Goal: Task Accomplishment & Management: Manage account settings

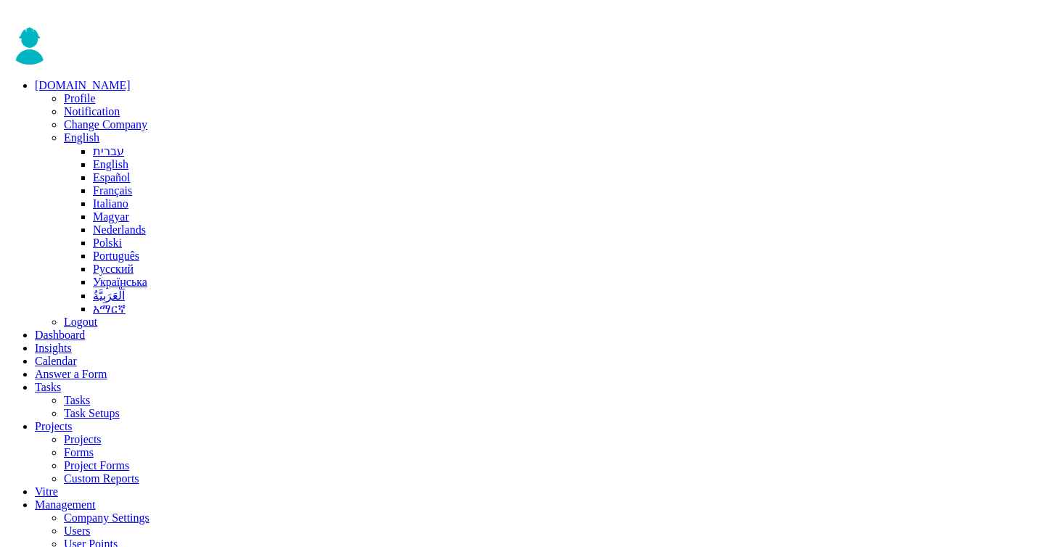
click at [128, 118] on span "Change Company" at bounding box center [105, 124] width 83 height 12
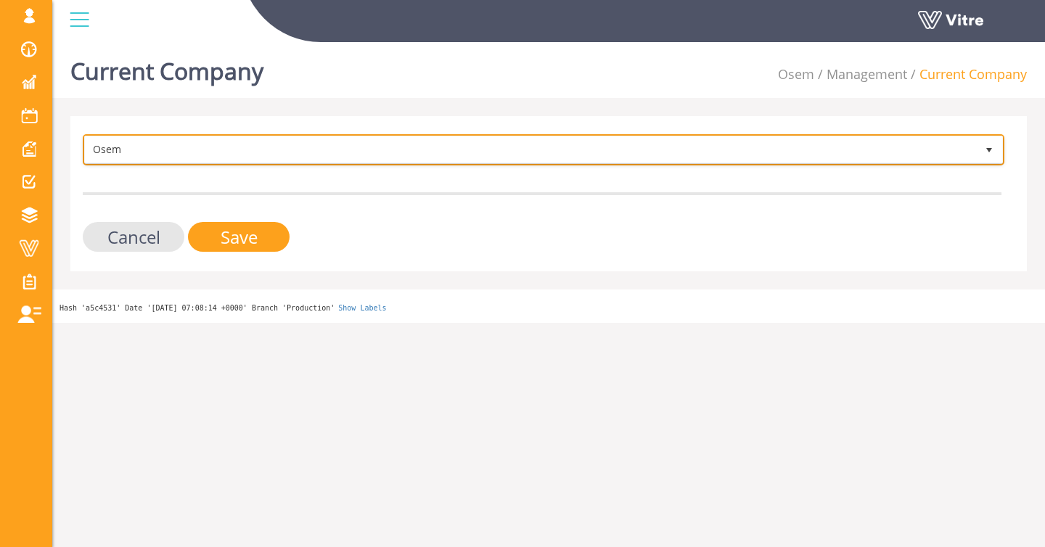
click at [405, 136] on span "Osem" at bounding box center [530, 149] width 891 height 26
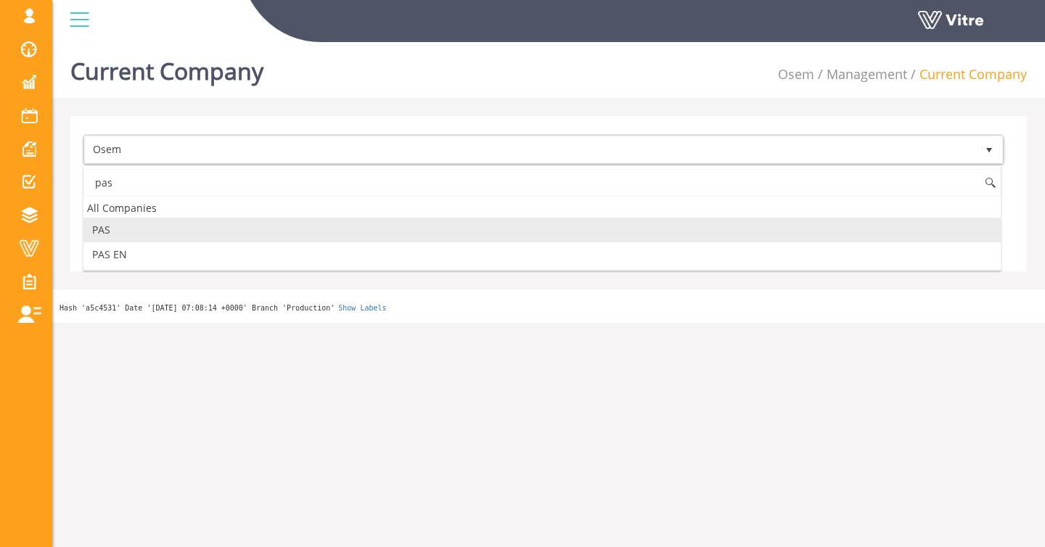
click at [205, 228] on li "PAS" at bounding box center [541, 230] width 917 height 25
type input "pas"
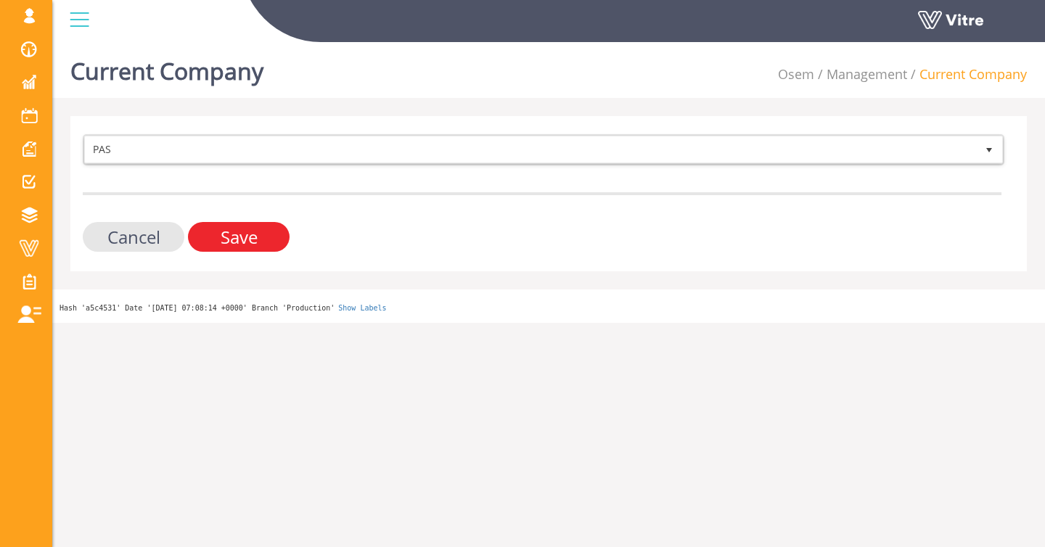
click at [226, 231] on input "Save" at bounding box center [239, 237] width 102 height 30
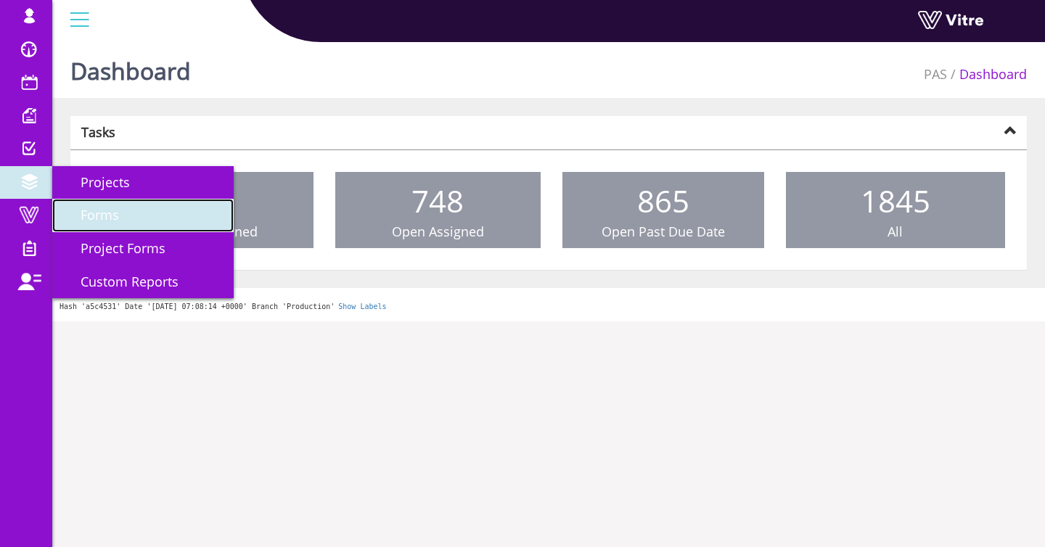
click at [94, 208] on span "Forms" at bounding box center [91, 214] width 56 height 17
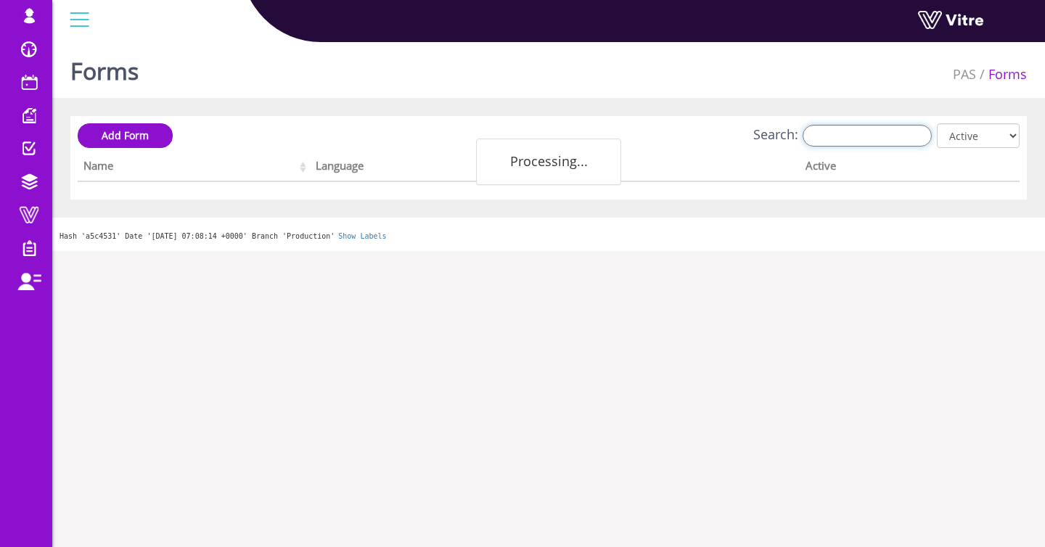
click at [897, 131] on input "Search:" at bounding box center [867, 136] width 129 height 22
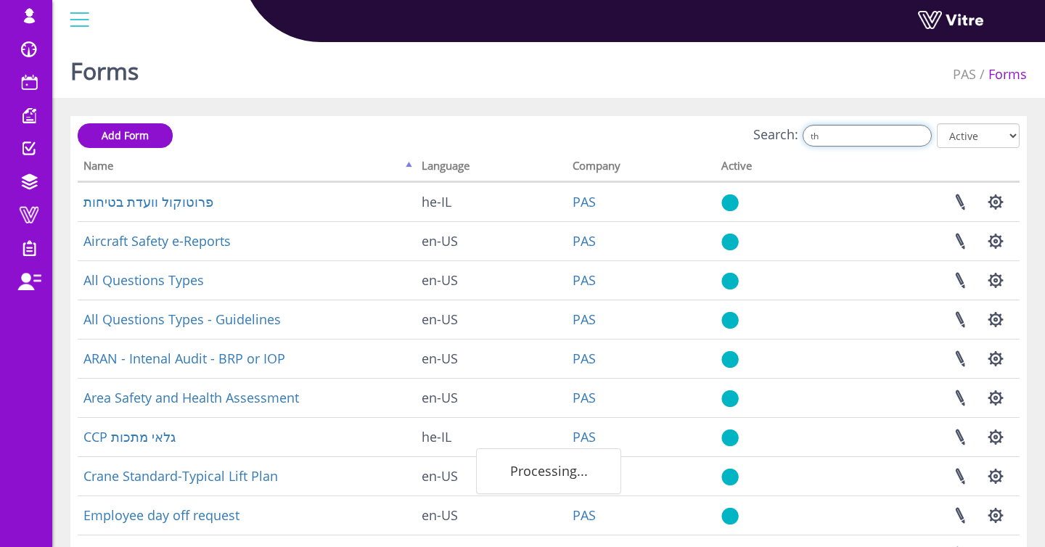
type input "t"
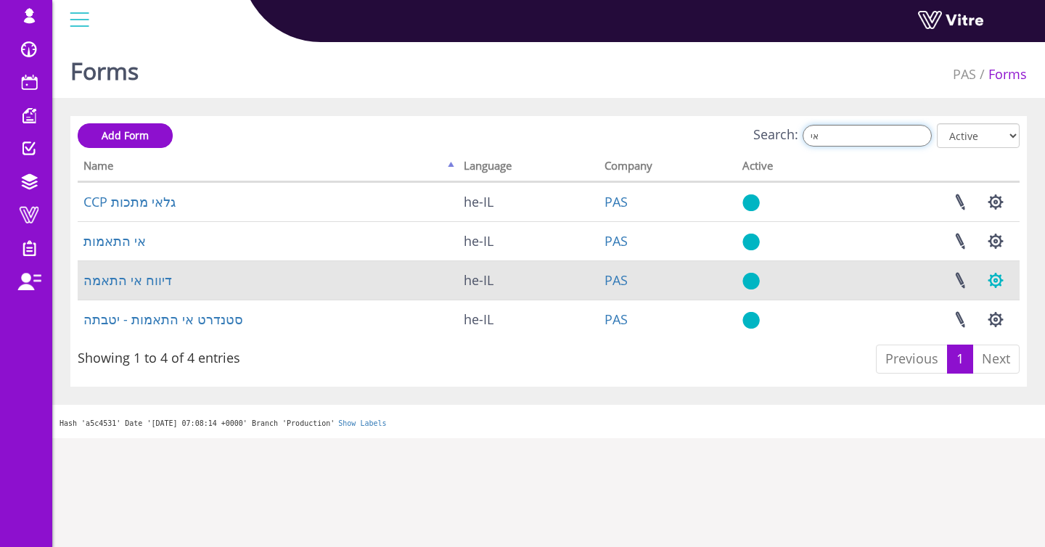
type input "אי"
click at [1006, 281] on button "button" at bounding box center [996, 280] width 36 height 38
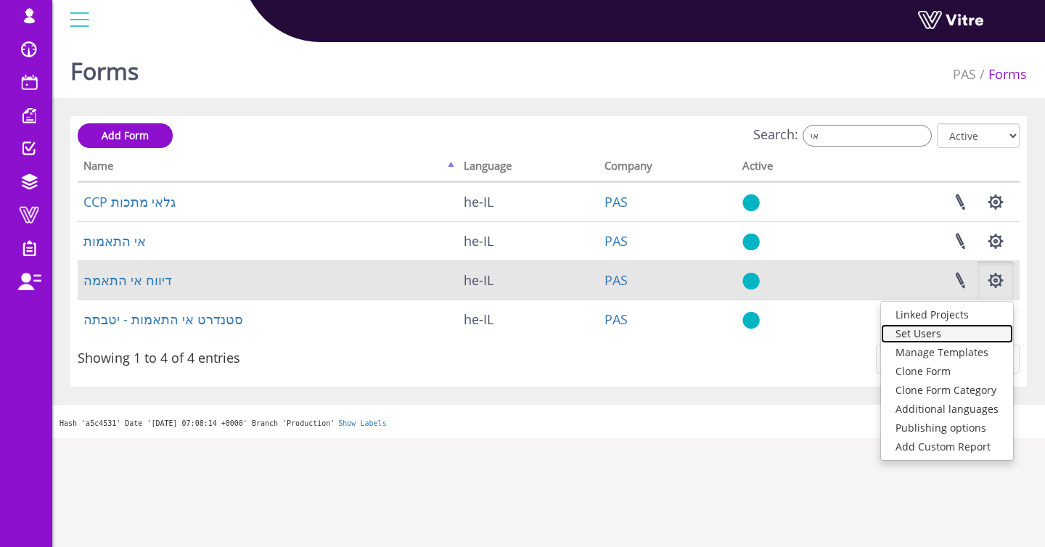
click at [949, 330] on link "Set Users" at bounding box center [947, 333] width 132 height 19
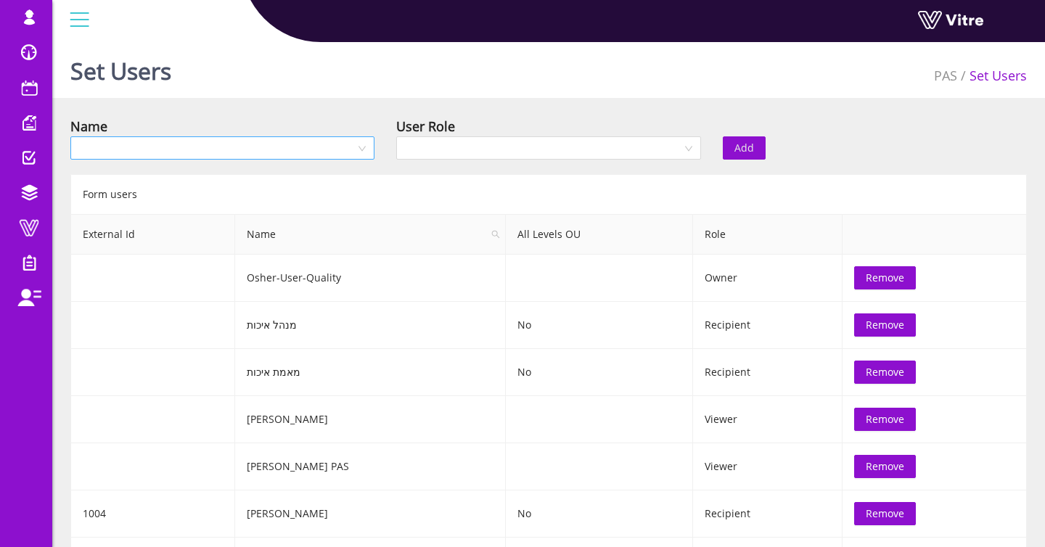
click at [187, 139] on input "search" at bounding box center [217, 148] width 277 height 22
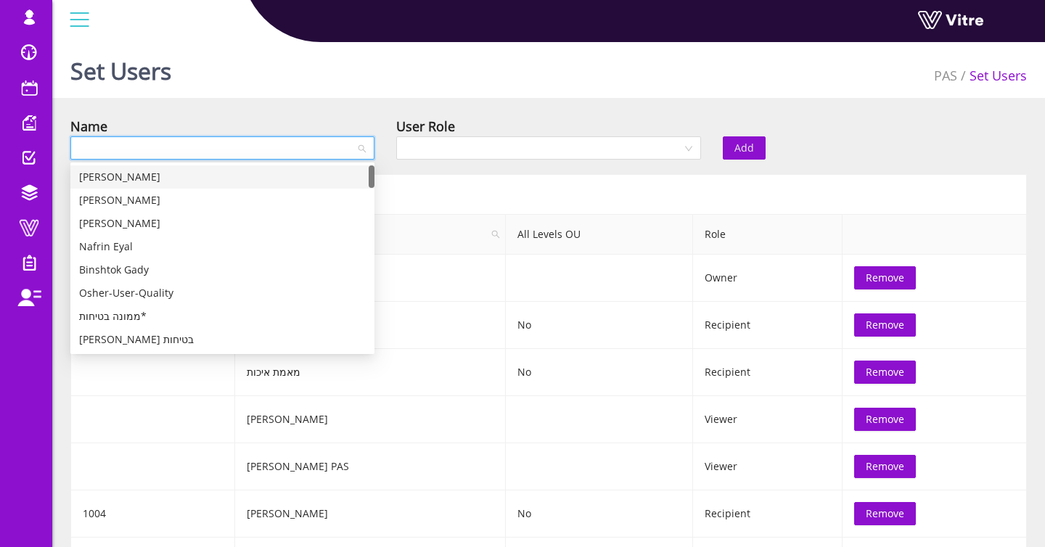
type input "ם"
click at [504, 111] on div "Set Users PAS Set Users Name User Role Add Form users External Id Name All Leve…" at bounding box center [548, 384] width 993 height 697
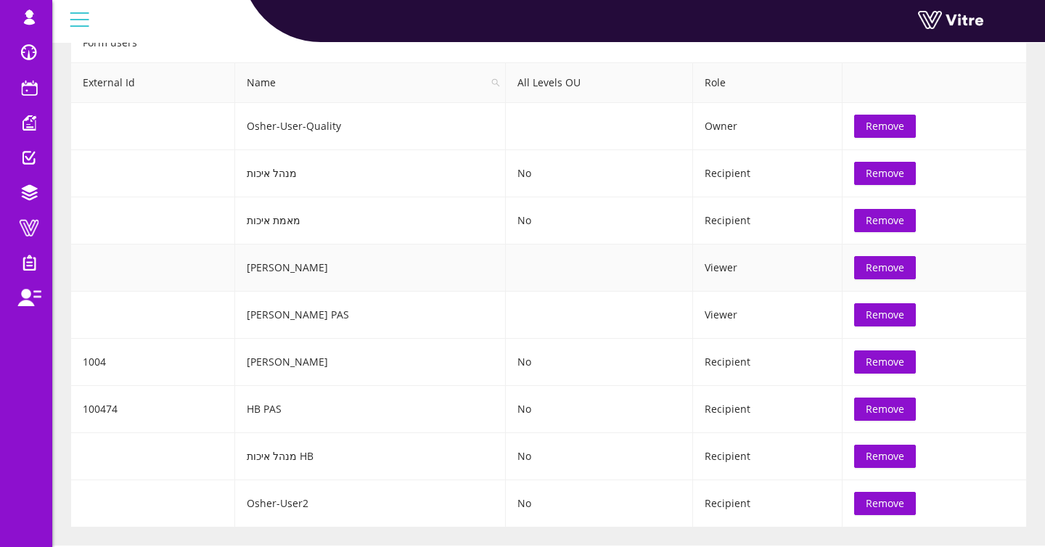
scroll to position [185, 0]
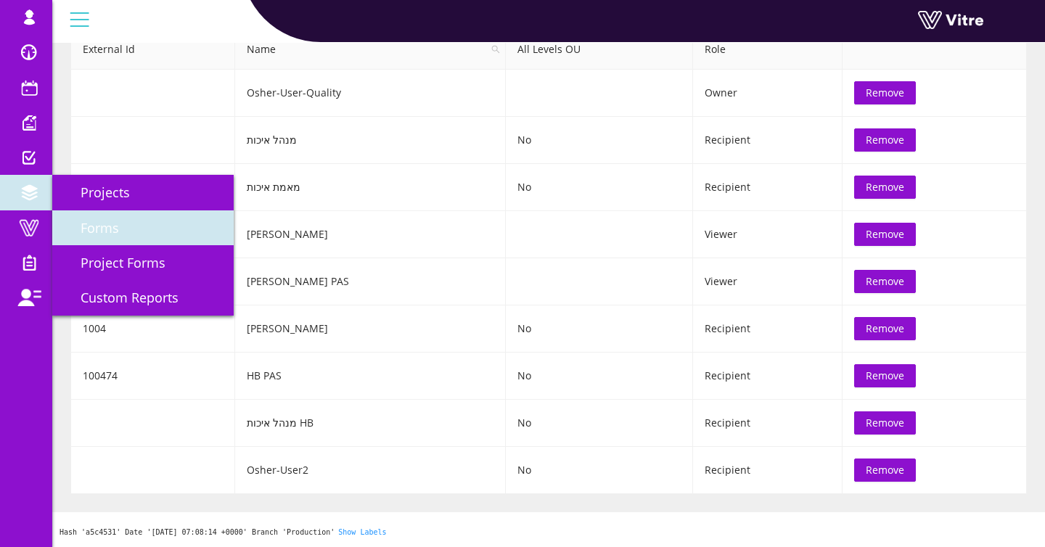
click at [68, 219] on span "Forms" at bounding box center [91, 227] width 56 height 17
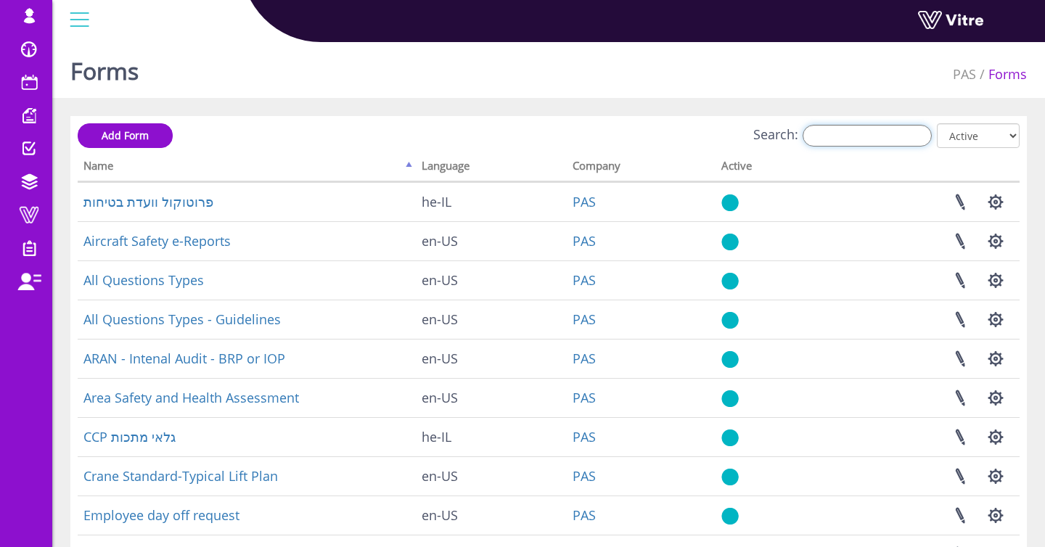
click at [881, 134] on input "Search:" at bounding box center [867, 136] width 129 height 22
type input "c"
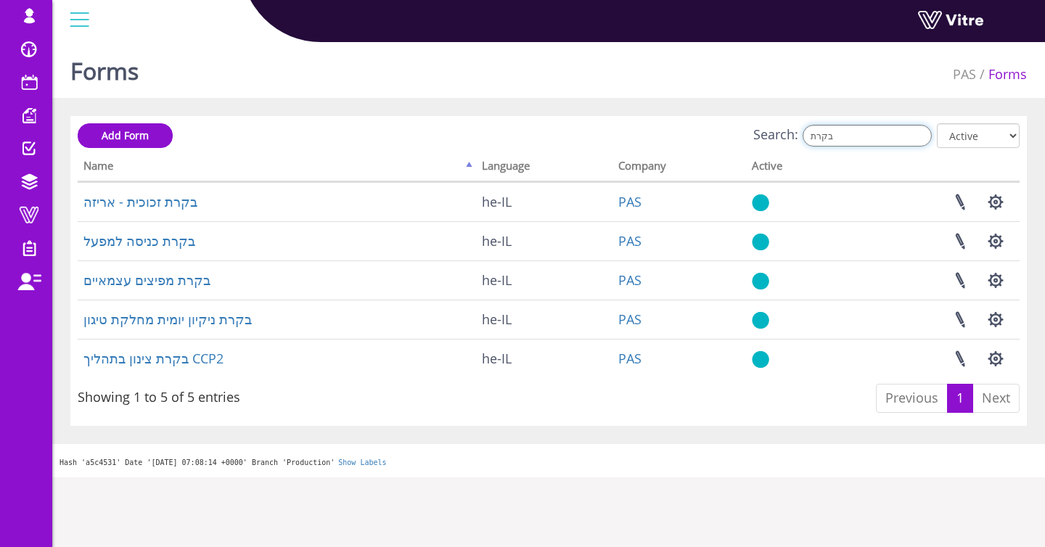
type input "בקרת"
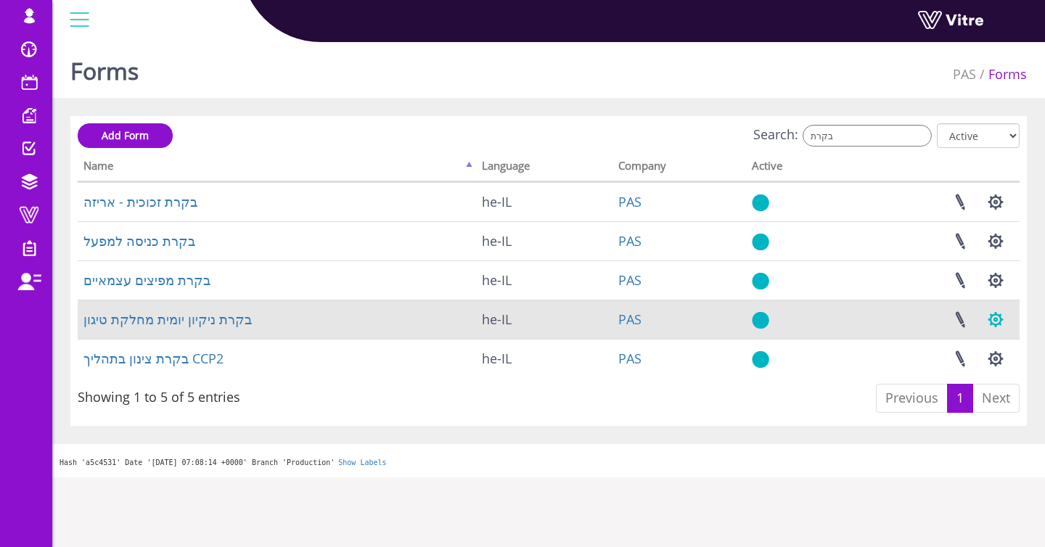
click at [991, 322] on button "button" at bounding box center [996, 319] width 36 height 38
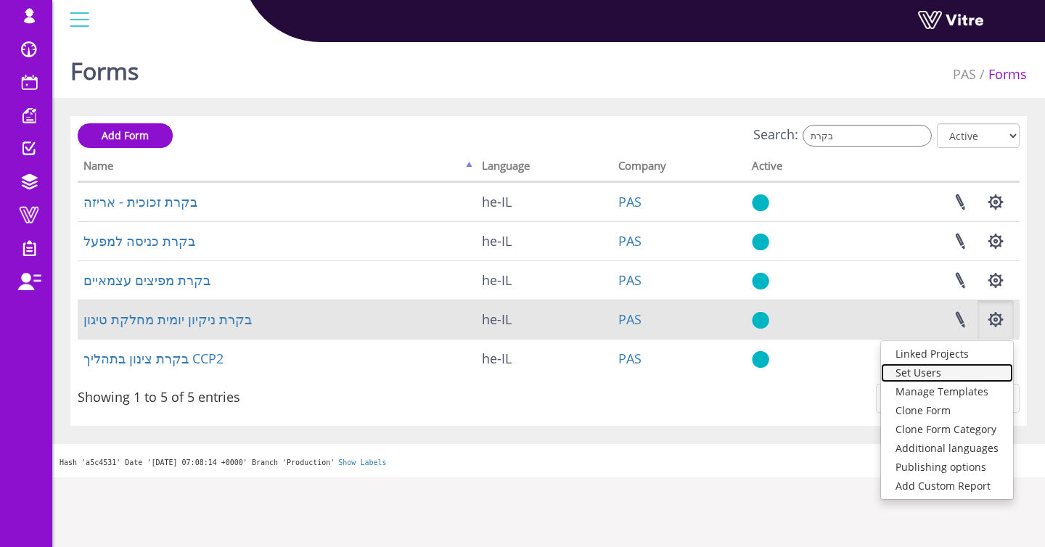
click at [931, 370] on link "Set Users" at bounding box center [947, 373] width 132 height 19
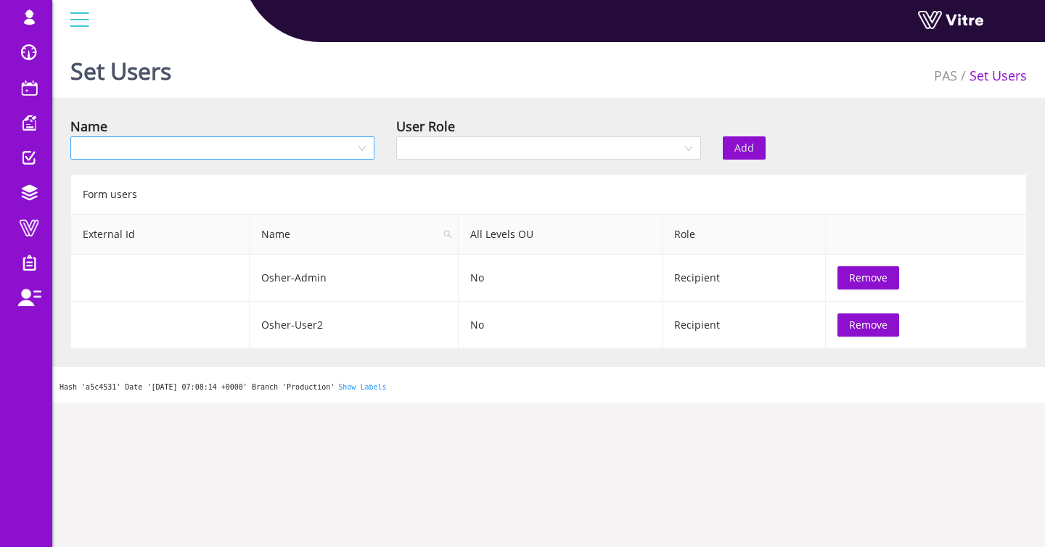
click at [291, 152] on input "search" at bounding box center [217, 148] width 277 height 22
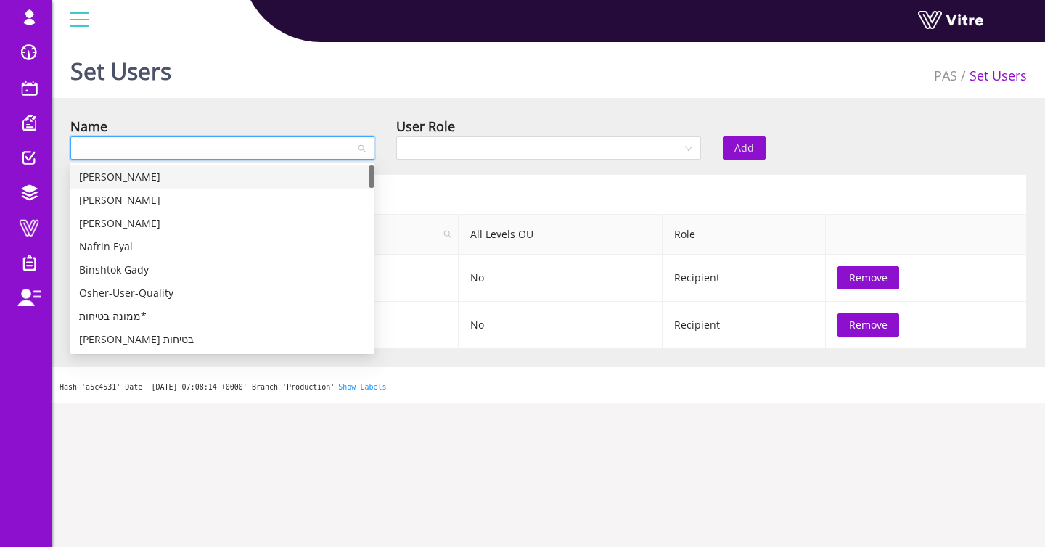
click at [291, 152] on input "search" at bounding box center [217, 148] width 277 height 22
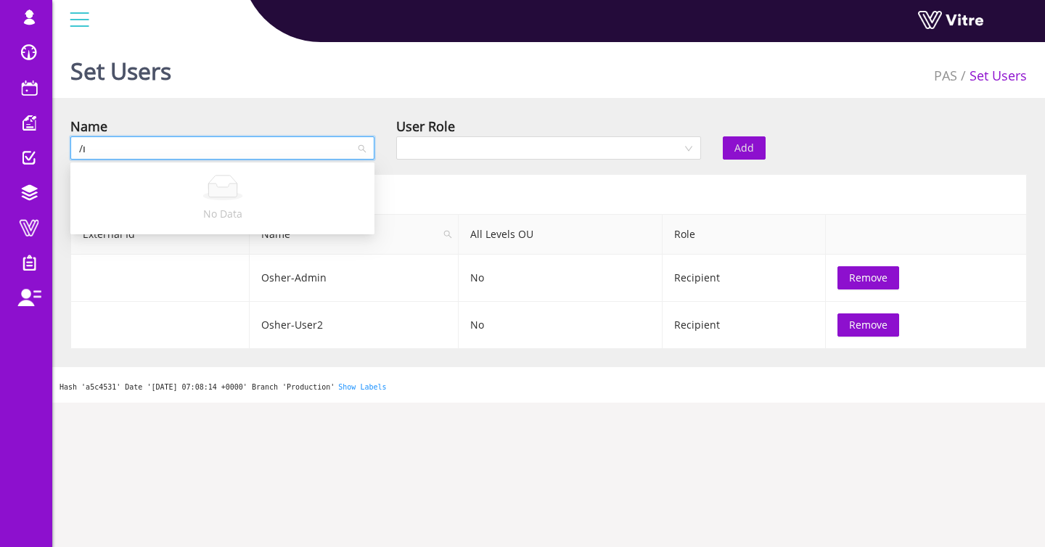
type input "/"
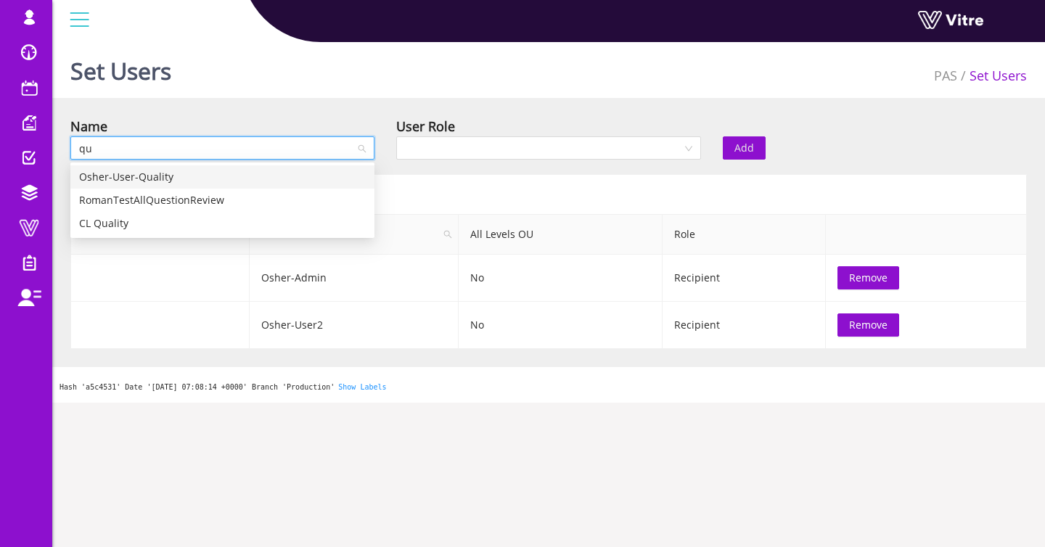
type input "qua"
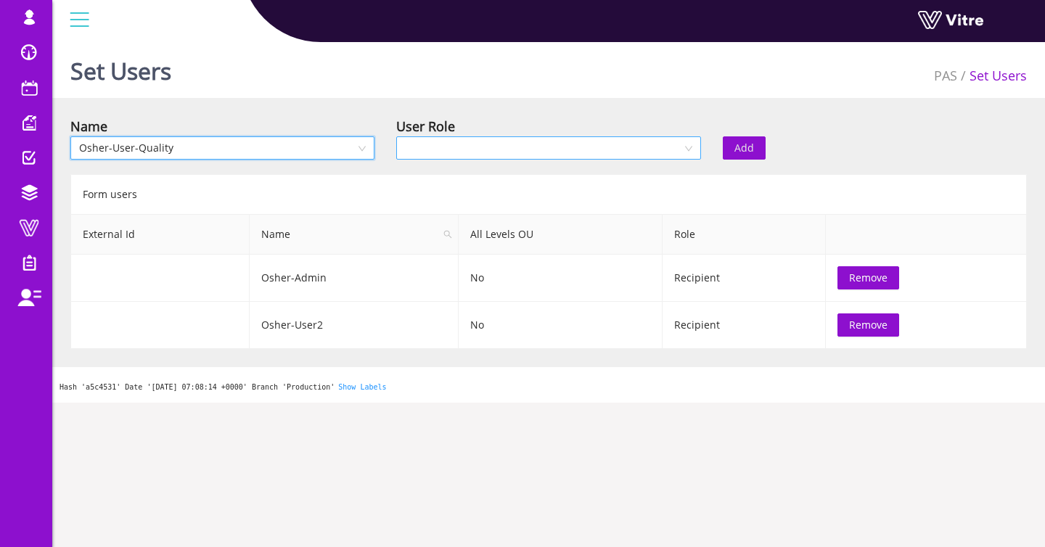
click at [623, 144] on input "search" at bounding box center [543, 148] width 277 height 22
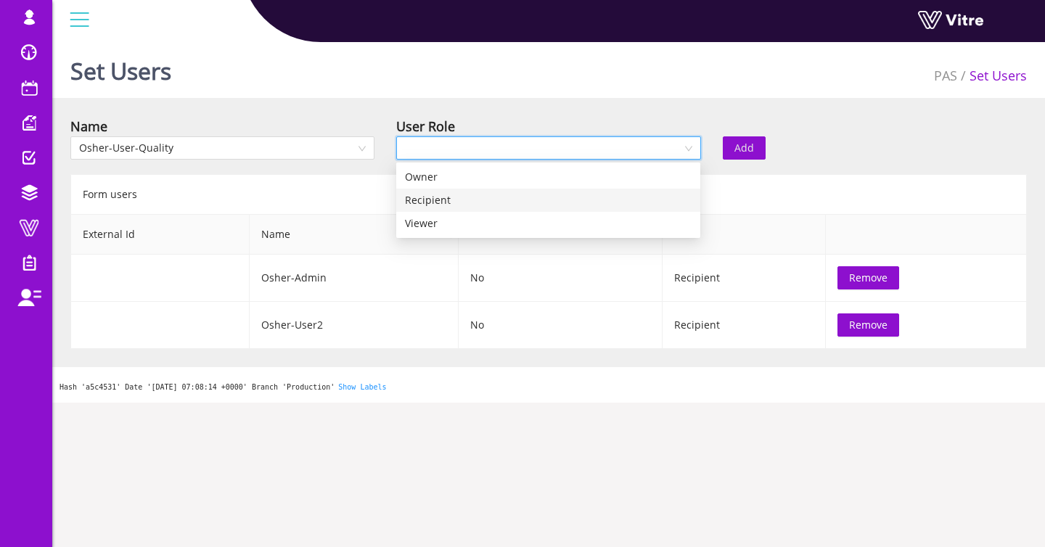
click at [525, 197] on div "Recipient" at bounding box center [548, 200] width 287 height 16
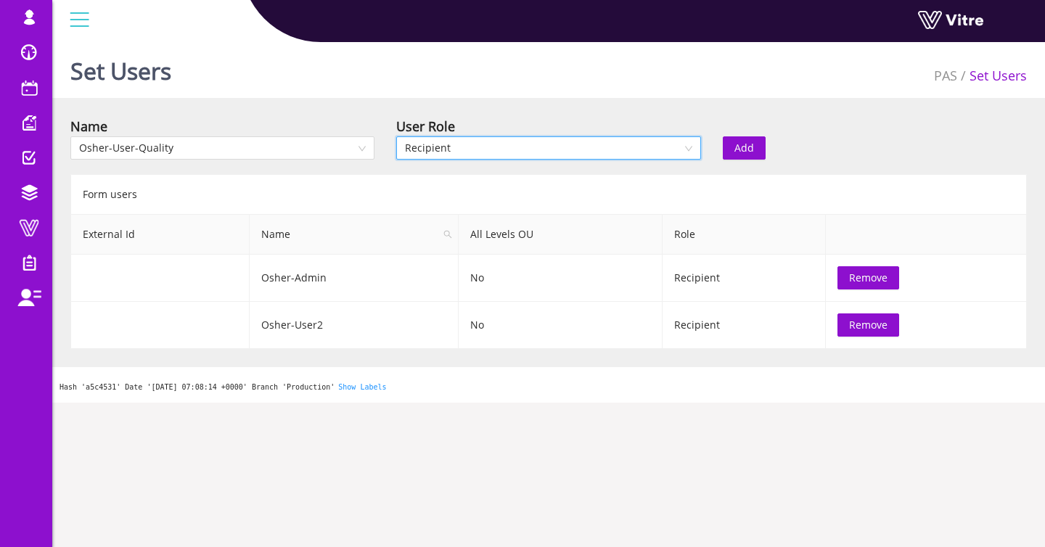
click at [752, 149] on span "Add" at bounding box center [745, 148] width 20 height 16
